Goal: Contribute content: Add original content to the website for others to see

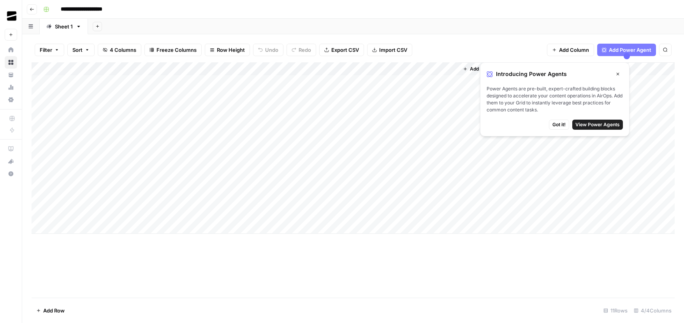
click at [367, 84] on div "Add Column" at bounding box center [354, 147] width 644 height 171
click at [283, 81] on div "Add Column" at bounding box center [354, 147] width 644 height 171
click at [618, 74] on icon "button" at bounding box center [618, 74] width 3 height 3
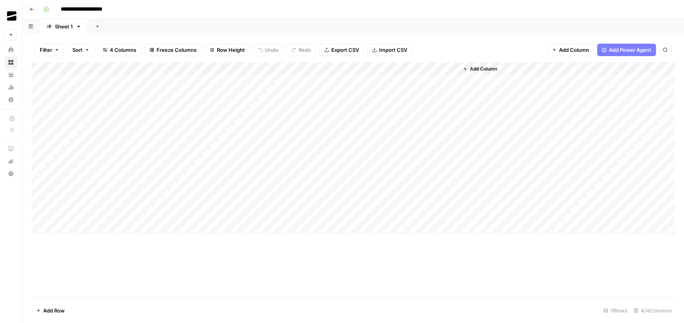
click at [450, 80] on div "Add Column" at bounding box center [354, 147] width 644 height 171
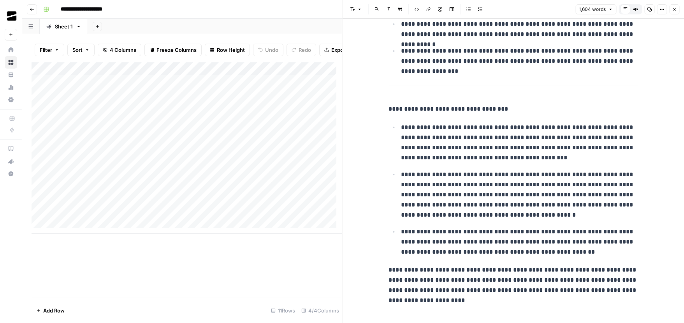
scroll to position [2203, 0]
drag, startPoint x: 462, startPoint y: 120, endPoint x: 526, endPoint y: 137, distance: 66.1
click at [526, 137] on p "**********" at bounding box center [519, 142] width 237 height 41
drag, startPoint x: 526, startPoint y: 137, endPoint x: 560, endPoint y: 172, distance: 49.0
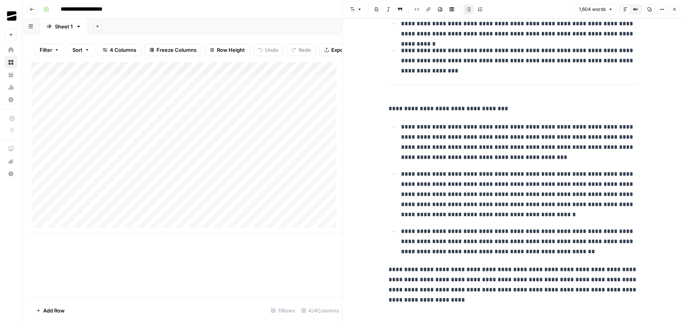
click at [560, 172] on p "**********" at bounding box center [519, 194] width 237 height 51
click at [471, 153] on p "**********" at bounding box center [519, 142] width 237 height 41
click at [301, 256] on div "Add Column" at bounding box center [187, 179] width 311 height 235
click at [108, 222] on div "Add Column" at bounding box center [187, 147] width 311 height 171
click at [675, 7] on icon "button" at bounding box center [674, 9] width 5 height 5
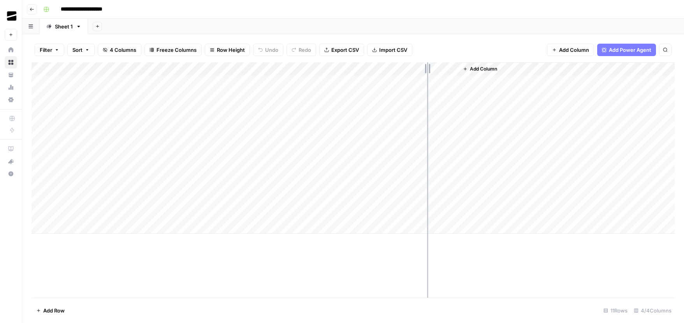
drag, startPoint x: 388, startPoint y: 67, endPoint x: 435, endPoint y: 66, distance: 46.8
click at [435, 66] on div "Add Column" at bounding box center [354, 147] width 644 height 171
drag, startPoint x: 504, startPoint y: 68, endPoint x: 554, endPoint y: 69, distance: 50.3
click at [554, 69] on div "Add Column" at bounding box center [354, 147] width 644 height 171
click at [300, 93] on div "Add Column" at bounding box center [354, 147] width 644 height 171
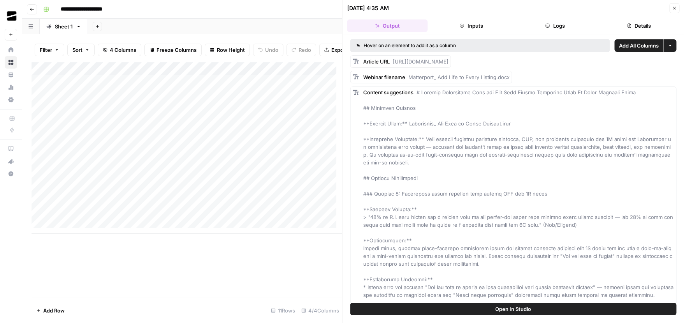
click at [264, 16] on header "**********" at bounding box center [353, 9] width 662 height 19
click at [677, 9] on button "Close" at bounding box center [675, 8] width 10 height 10
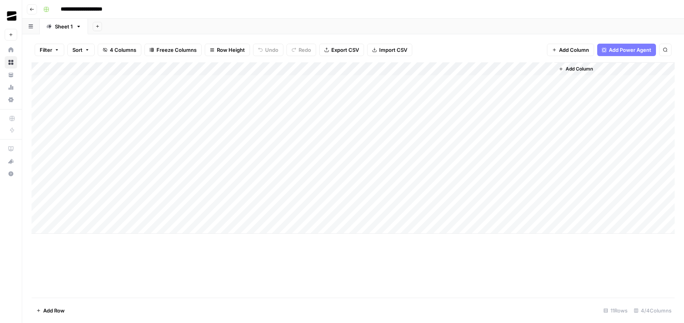
click at [276, 94] on div "Add Column" at bounding box center [354, 147] width 644 height 171
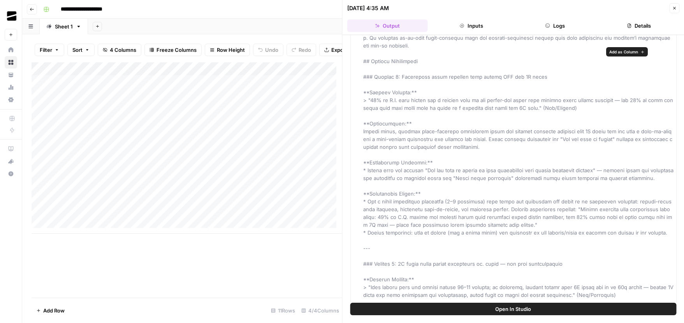
scroll to position [134, 0]
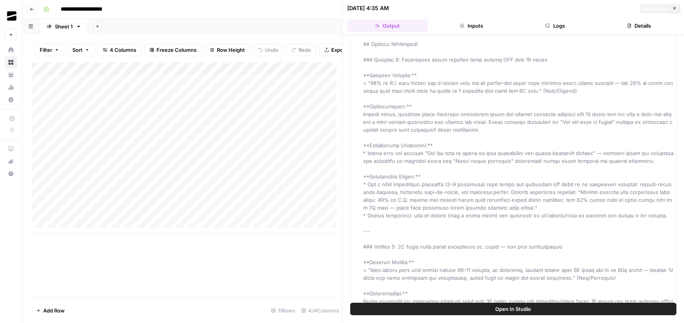
click at [434, 303] on button "Open In Studio" at bounding box center [514, 309] width 326 height 12
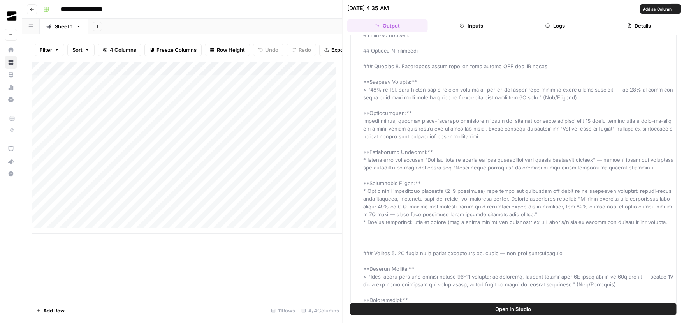
scroll to position [127, 0]
click at [280, 87] on div "Add Column" at bounding box center [187, 147] width 311 height 171
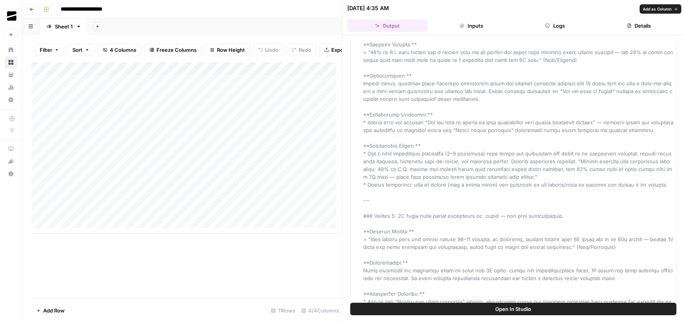
scroll to position [123, 0]
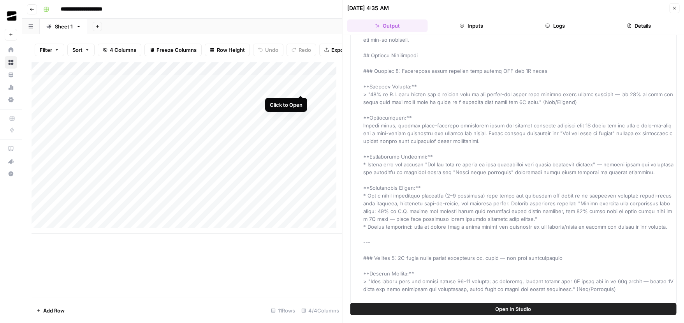
click at [302, 88] on div "Add Column" at bounding box center [187, 147] width 311 height 171
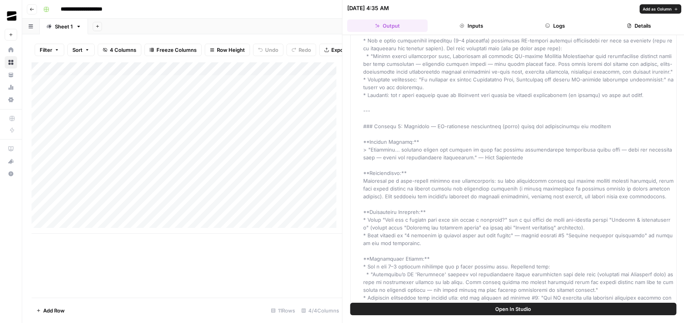
scroll to position [216, 0]
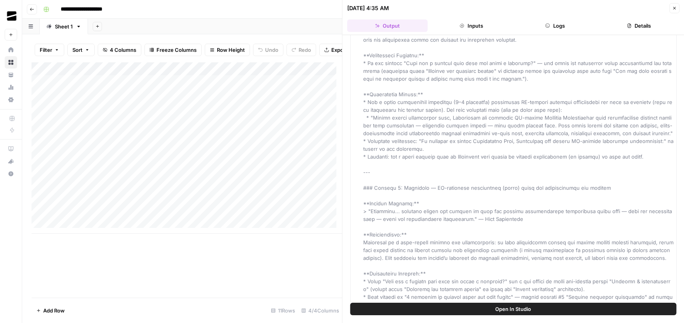
click at [168, 15] on div "**********" at bounding box center [358, 9] width 637 height 12
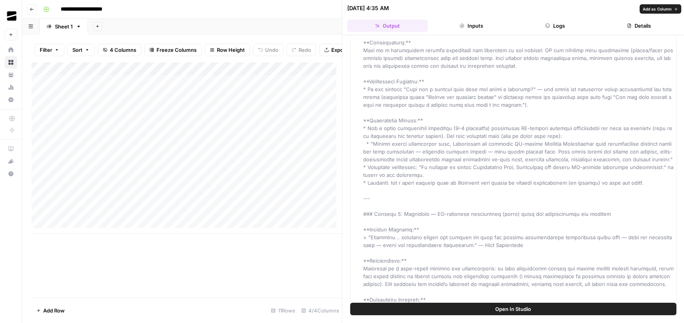
scroll to position [52, 0]
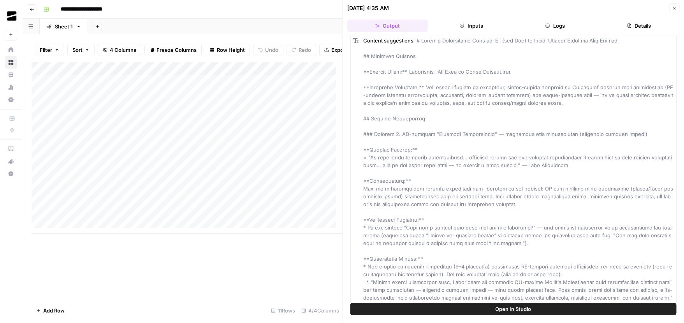
click at [170, 86] on div "Add Column" at bounding box center [187, 147] width 311 height 171
drag, startPoint x: 184, startPoint y: 86, endPoint x: 115, endPoint y: 85, distance: 68.6
click at [115, 85] on div "Add Column" at bounding box center [187, 147] width 311 height 171
click at [120, 84] on textarea "**********" at bounding box center [146, 88] width 205 height 11
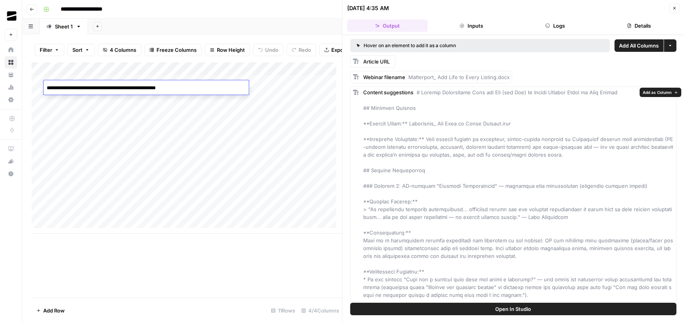
scroll to position [2, 0]
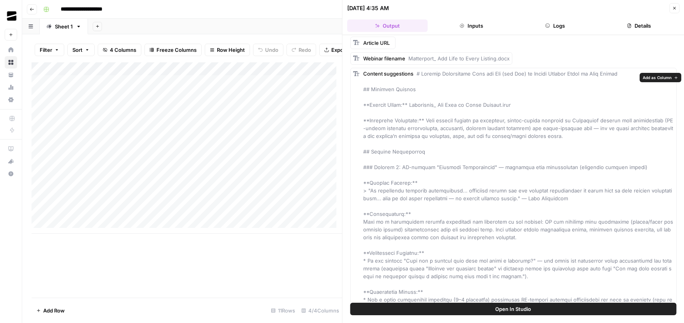
scroll to position [24, 0]
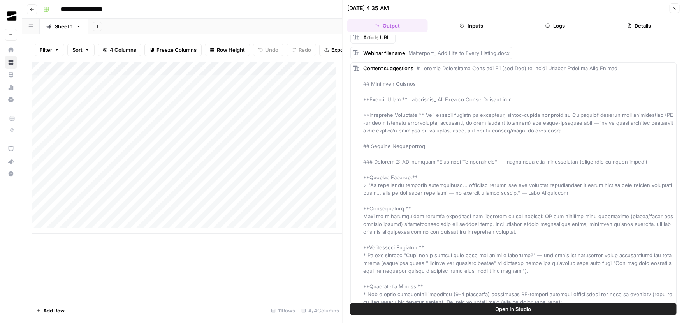
drag, startPoint x: 446, startPoint y: 113, endPoint x: 544, endPoint y: 134, distance: 100.0
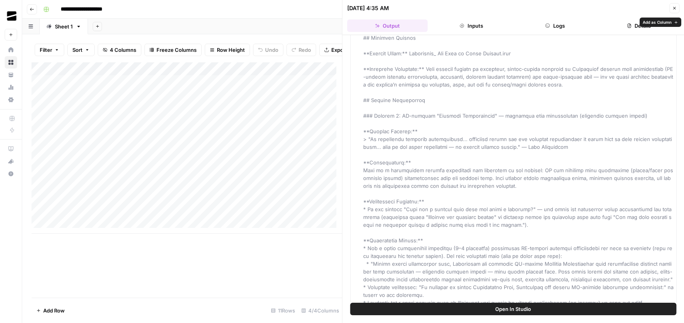
scroll to position [71, 0]
drag, startPoint x: 429, startPoint y: 141, endPoint x: 466, endPoint y: 146, distance: 37.1
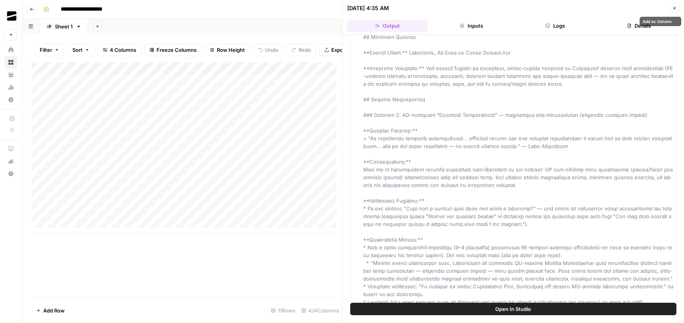
drag, startPoint x: 408, startPoint y: 174, endPoint x: 453, endPoint y: 176, distance: 44.5
drag, startPoint x: 405, startPoint y: 137, endPoint x: 490, endPoint y: 146, distance: 85.0
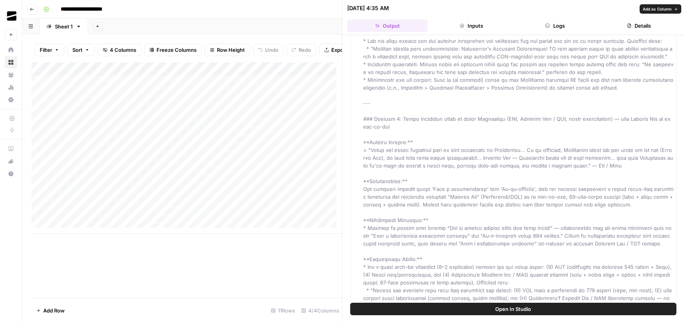
scroll to position [707, 0]
drag, startPoint x: 416, startPoint y: 167, endPoint x: 477, endPoint y: 173, distance: 61.8
click at [473, 170] on span at bounding box center [519, 39] width 312 height 1315
click at [485, 177] on span at bounding box center [519, 39] width 312 height 1315
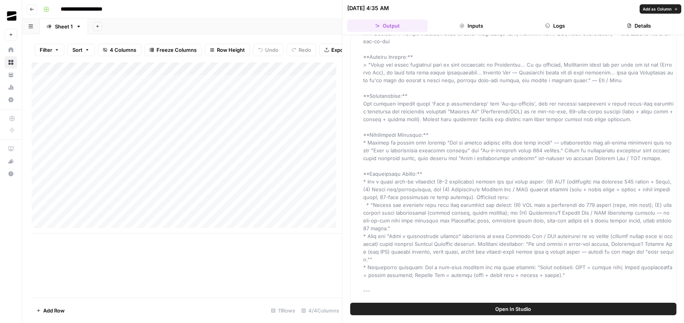
scroll to position [801, 0]
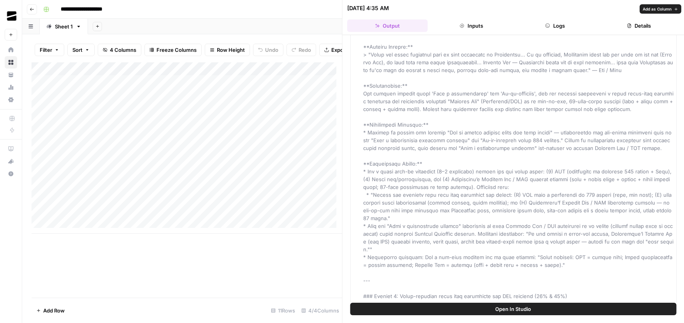
drag, startPoint x: 448, startPoint y: 152, endPoint x: 484, endPoint y: 153, distance: 35.9
drag, startPoint x: 378, startPoint y: 148, endPoint x: 542, endPoint y: 157, distance: 164.7
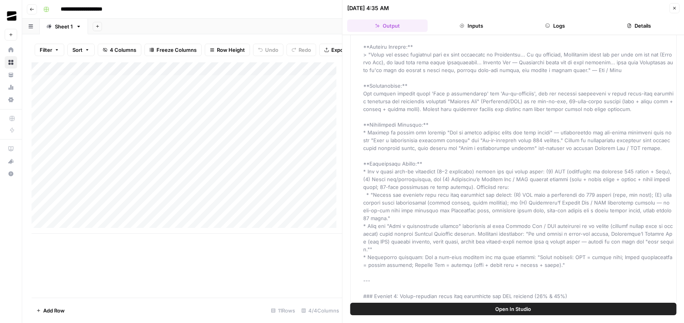
click at [233, 251] on div "Add Column" at bounding box center [187, 179] width 311 height 235
click at [134, 218] on div "Add Column" at bounding box center [187, 147] width 311 height 171
click at [90, 220] on div "Add Column" at bounding box center [187, 147] width 311 height 171
type textarea "**********"
click at [277, 220] on div "Add Column" at bounding box center [187, 147] width 311 height 171
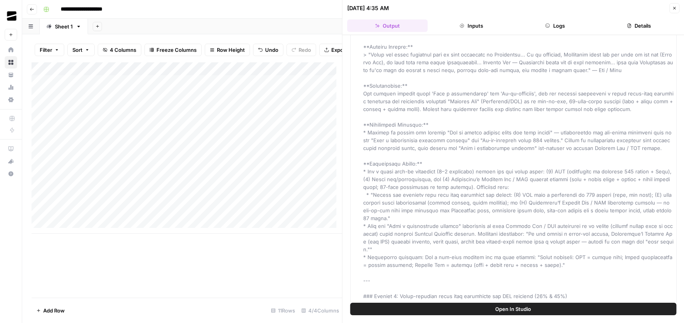
click at [282, 219] on div "Add Column" at bounding box center [187, 147] width 311 height 171
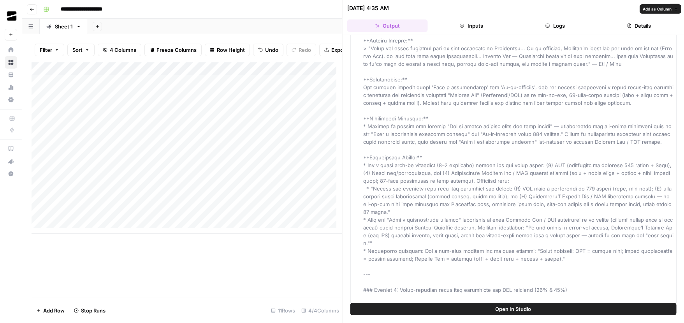
scroll to position [813, 0]
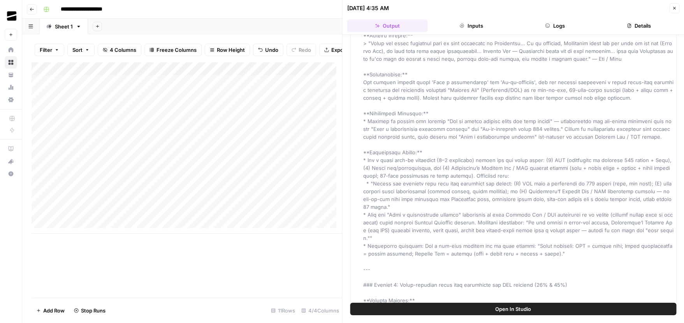
click at [198, 101] on div "Add Column" at bounding box center [187, 147] width 311 height 171
click at [300, 101] on div "Add Column" at bounding box center [187, 147] width 311 height 171
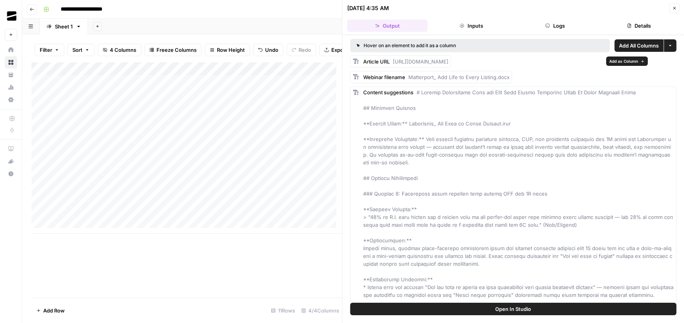
click at [449, 62] on span "[URL][DOMAIN_NAME]" at bounding box center [421, 61] width 56 height 6
copy body "OGM New Home Browse Your Data Usage Settings Recent Grids Webinar-based ideatio…"
click at [189, 97] on div "Add Column" at bounding box center [187, 147] width 311 height 171
click at [186, 101] on div "Add Column" at bounding box center [187, 147] width 311 height 171
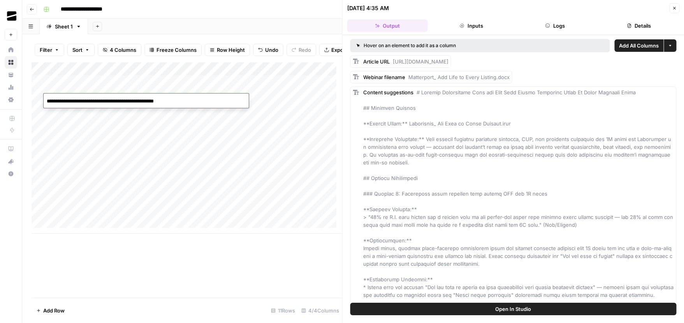
drag, startPoint x: 186, startPoint y: 101, endPoint x: 40, endPoint y: 103, distance: 146.1
click at [41, 103] on body "**********" at bounding box center [342, 161] width 684 height 323
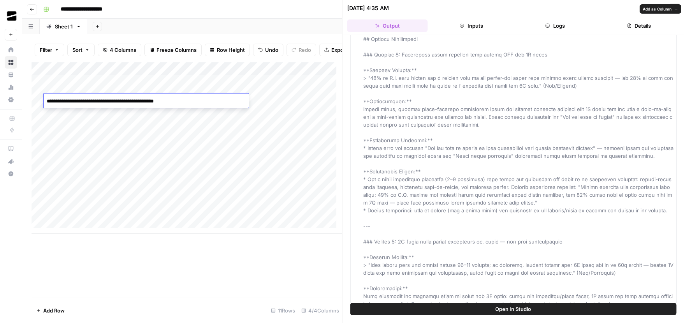
scroll to position [140, 0]
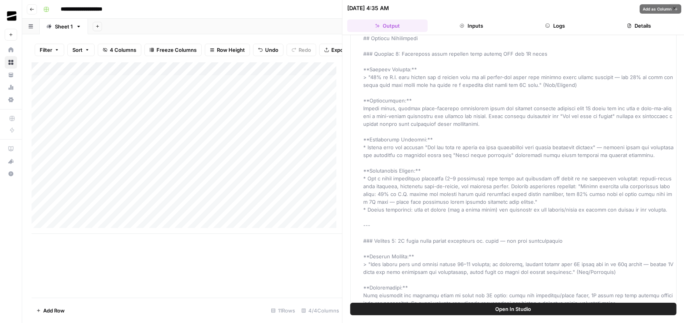
drag, startPoint x: 412, startPoint y: 184, endPoint x: 442, endPoint y: 191, distance: 30.9
drag, startPoint x: 436, startPoint y: 209, endPoint x: 458, endPoint y: 209, distance: 21.8
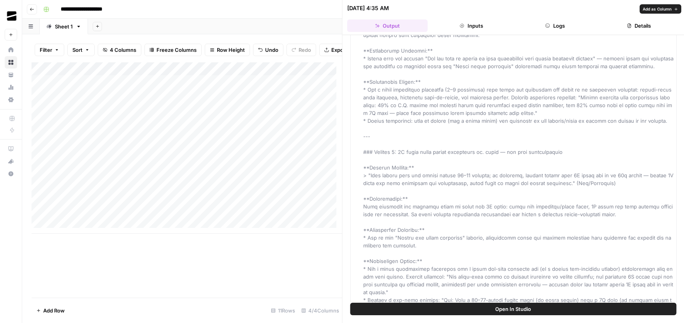
scroll to position [231, 0]
drag, startPoint x: 425, startPoint y: 171, endPoint x: 484, endPoint y: 182, distance: 60.2
drag, startPoint x: 402, startPoint y: 203, endPoint x: 485, endPoint y: 207, distance: 83.4
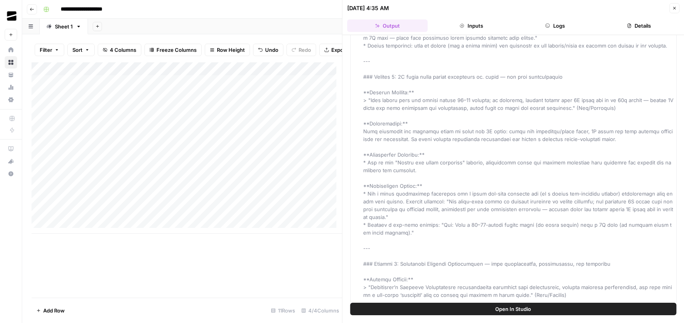
scroll to position [332, 0]
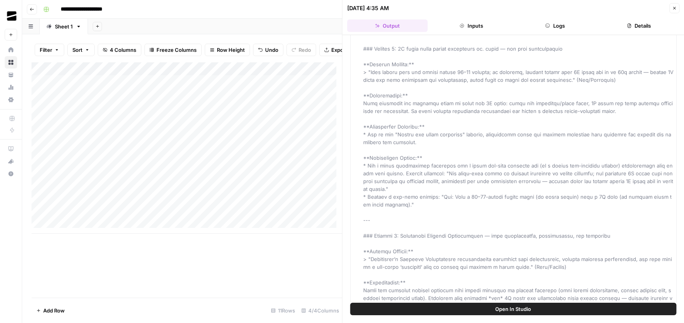
drag, startPoint x: 399, startPoint y: 166, endPoint x: 527, endPoint y: 164, distance: 128.6
click at [527, 164] on span at bounding box center [519, 329] width 312 height 1144
click at [397, 180] on span at bounding box center [519, 329] width 312 height 1144
drag, startPoint x: 429, startPoint y: 177, endPoint x: 466, endPoint y: 181, distance: 37.3
click at [466, 181] on div "Content suggestions" at bounding box center [518, 329] width 311 height 1145
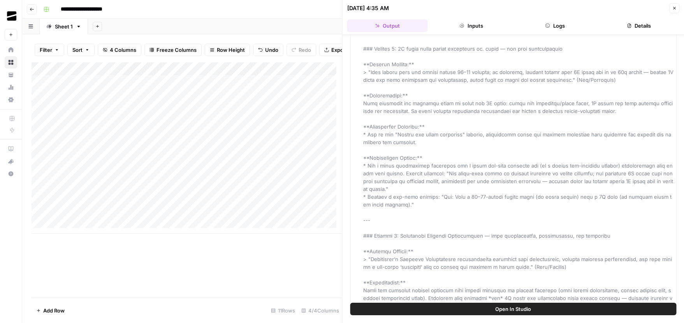
drag, startPoint x: 469, startPoint y: 175, endPoint x: 493, endPoint y: 184, distance: 26.0
click at [493, 184] on span at bounding box center [519, 329] width 312 height 1144
click at [448, 184] on div "Content suggestions" at bounding box center [518, 329] width 311 height 1145
drag, startPoint x: 387, startPoint y: 181, endPoint x: 448, endPoint y: 191, distance: 61.2
click at [448, 191] on div "Content suggestions" at bounding box center [518, 329] width 311 height 1145
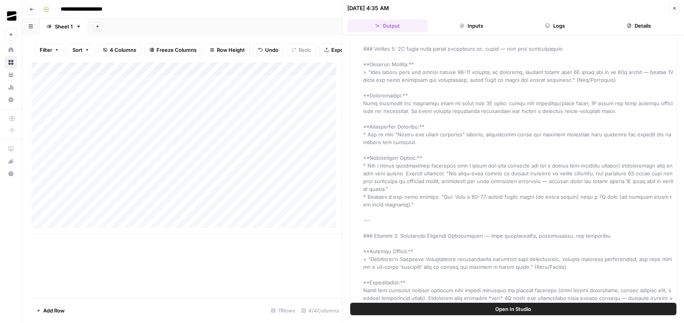
click at [476, 205] on div "Content suggestions" at bounding box center [518, 329] width 311 height 1145
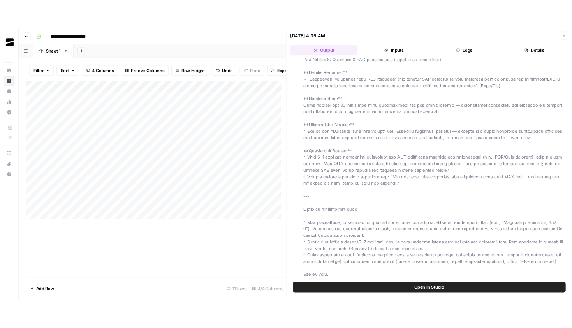
scroll to position [937, 0]
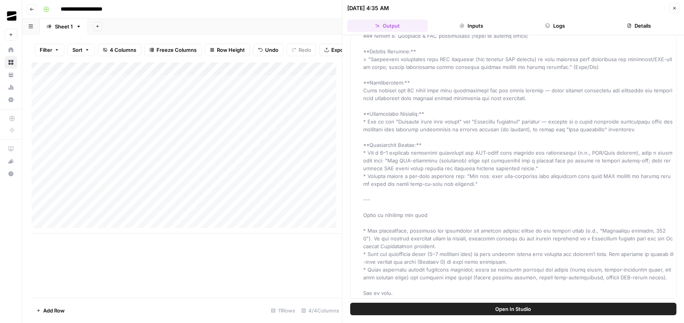
click at [302, 221] on div "Add Column" at bounding box center [187, 147] width 311 height 171
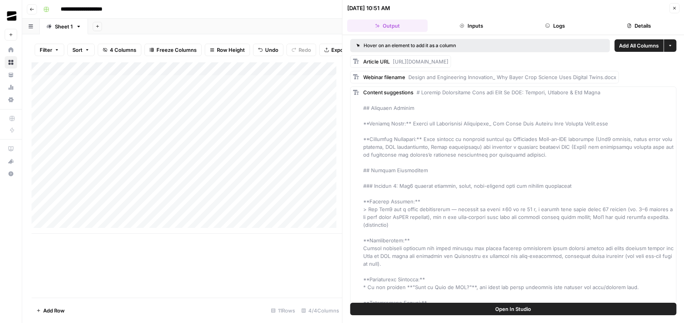
drag, startPoint x: 523, startPoint y: 123, endPoint x: 560, endPoint y: 127, distance: 37.2
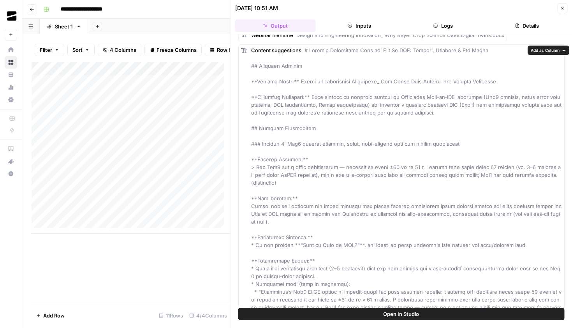
scroll to position [44, 0]
drag, startPoint x: 291, startPoint y: 140, endPoint x: 354, endPoint y: 141, distance: 63.1
click at [139, 219] on div "Add Column" at bounding box center [131, 147] width 199 height 171
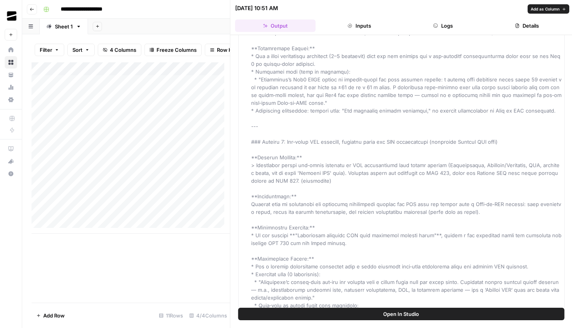
scroll to position [265, 0]
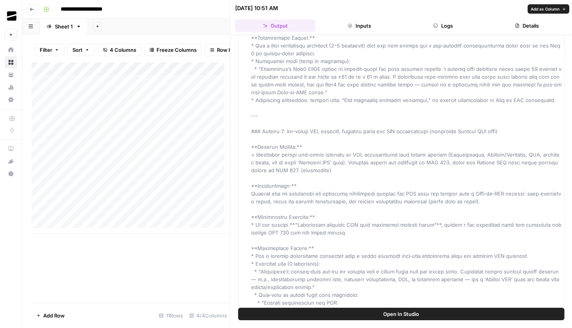
drag, startPoint x: 299, startPoint y: 157, endPoint x: 289, endPoint y: 167, distance: 14.1
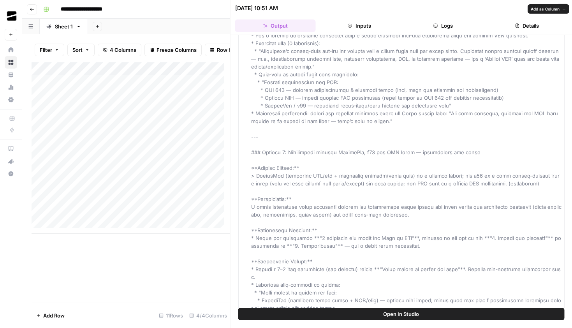
scroll to position [487, 0]
drag, startPoint x: 415, startPoint y: 173, endPoint x: 445, endPoint y: 183, distance: 31.4
click at [445, 185] on div "Content suggestions" at bounding box center [406, 282] width 311 height 1363
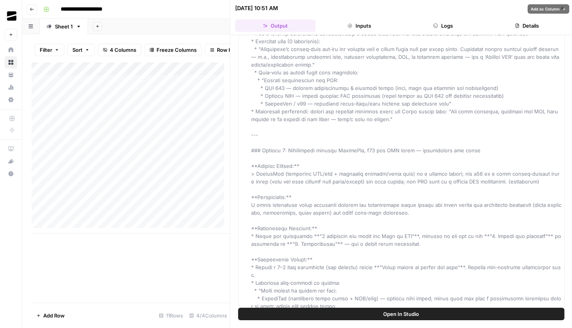
drag, startPoint x: 301, startPoint y: 205, endPoint x: 372, endPoint y: 214, distance: 71.5
click at [372, 214] on span at bounding box center [407, 283] width 312 height 1362
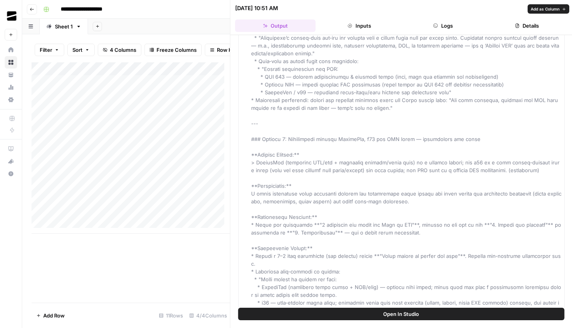
scroll to position [500, 0]
drag, startPoint x: 283, startPoint y: 168, endPoint x: 356, endPoint y: 168, distance: 72.9
click at [356, 168] on span at bounding box center [407, 270] width 312 height 1362
drag, startPoint x: 332, startPoint y: 160, endPoint x: 413, endPoint y: 164, distance: 80.7
click at [413, 164] on span at bounding box center [407, 270] width 312 height 1362
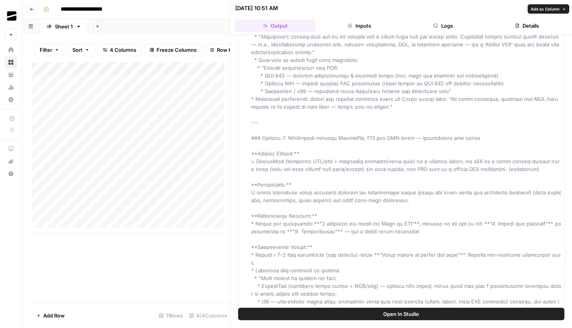
click at [425, 169] on span at bounding box center [407, 270] width 312 height 1362
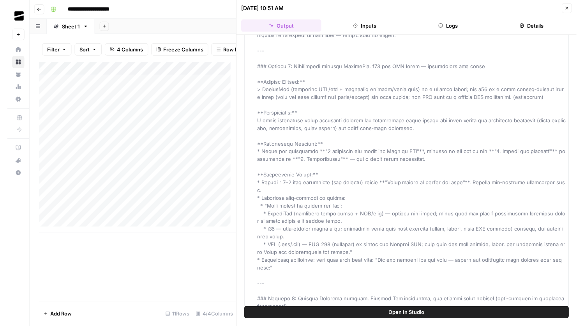
scroll to position [574, 0]
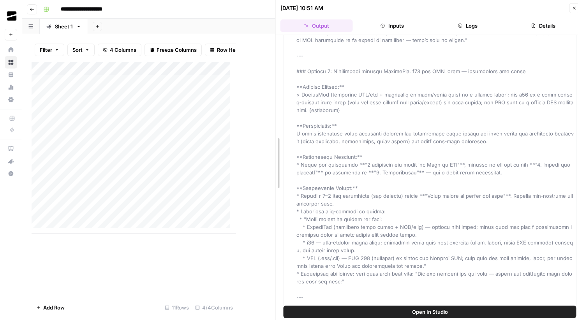
drag, startPoint x: 243, startPoint y: 137, endPoint x: 277, endPoint y: 140, distance: 33.6
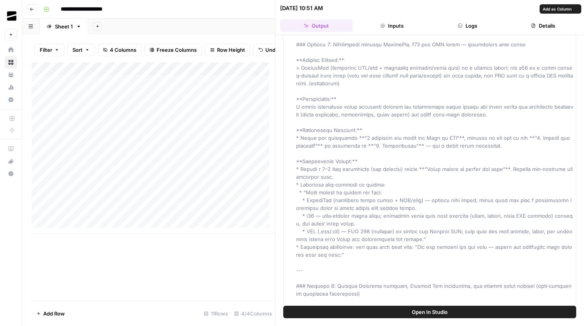
scroll to position [601, 0]
click at [33, 220] on div "Add Column" at bounding box center [153, 147] width 243 height 171
click at [34, 219] on div "Add Column" at bounding box center [153, 147] width 243 height 171
click at [183, 272] on div "Add Column" at bounding box center [153, 181] width 243 height 238
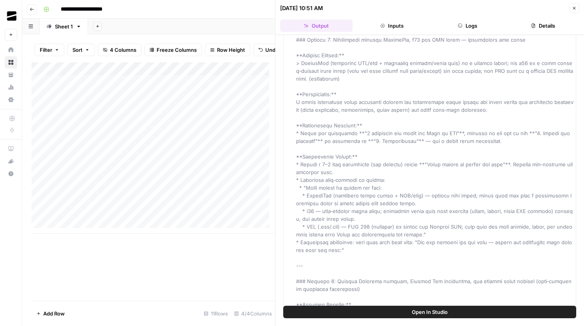
scroll to position [607, 0]
